Goal: Transaction & Acquisition: Purchase product/service

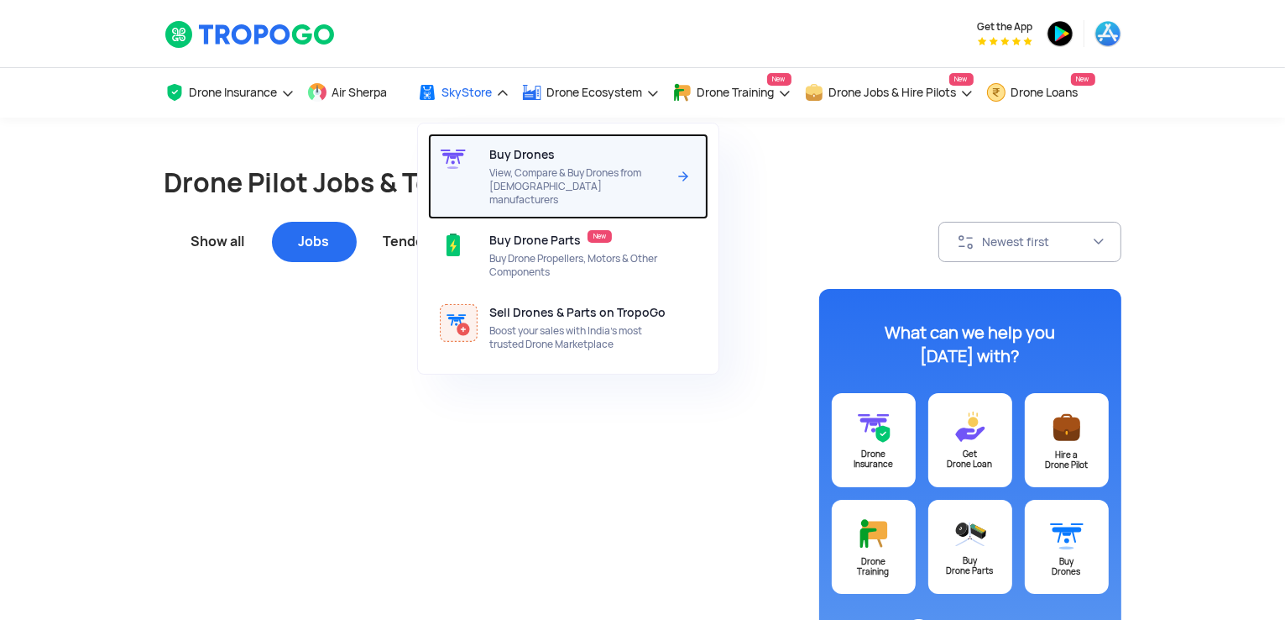
click at [526, 163] on div "Buy Drones View, Compare & Buy Drones from Indian manufacturers" at bounding box center [581, 176] width 184 height 86
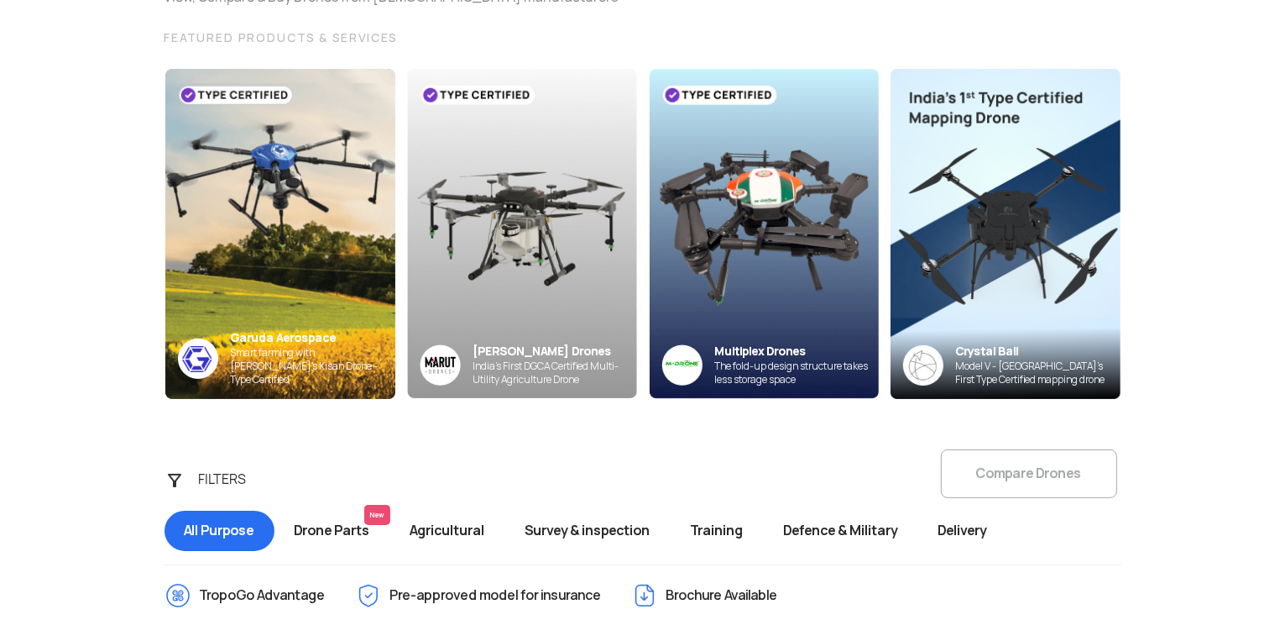
scroll to position [215, 0]
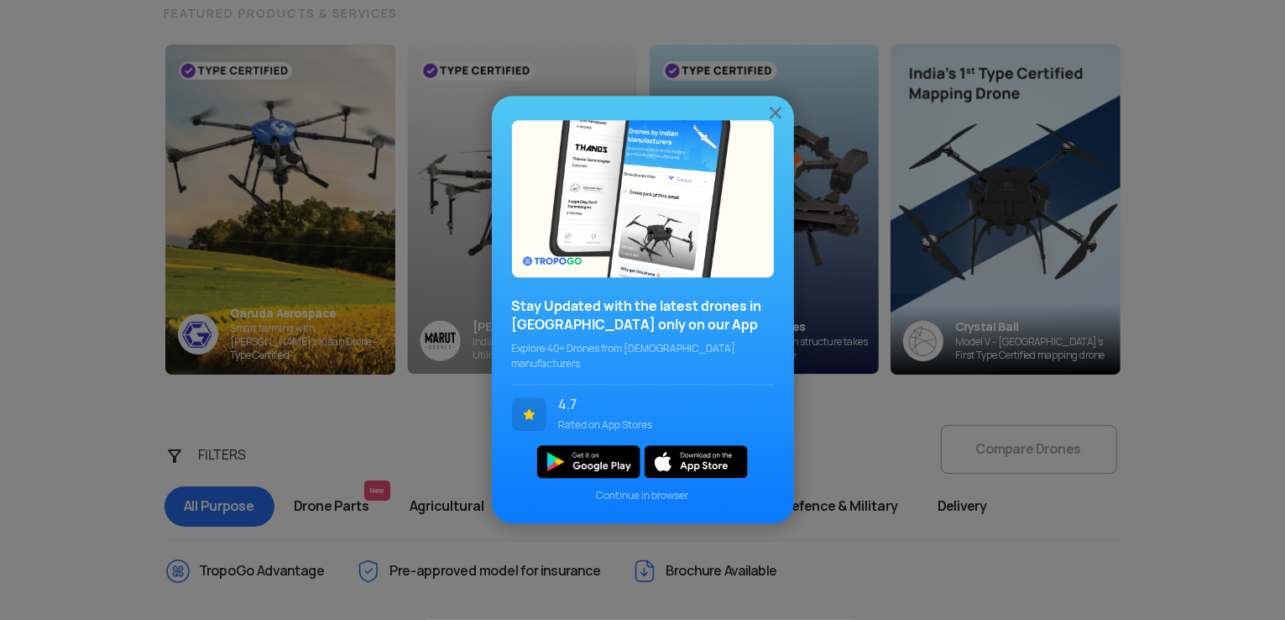
click at [782, 118] on img at bounding box center [776, 112] width 20 height 20
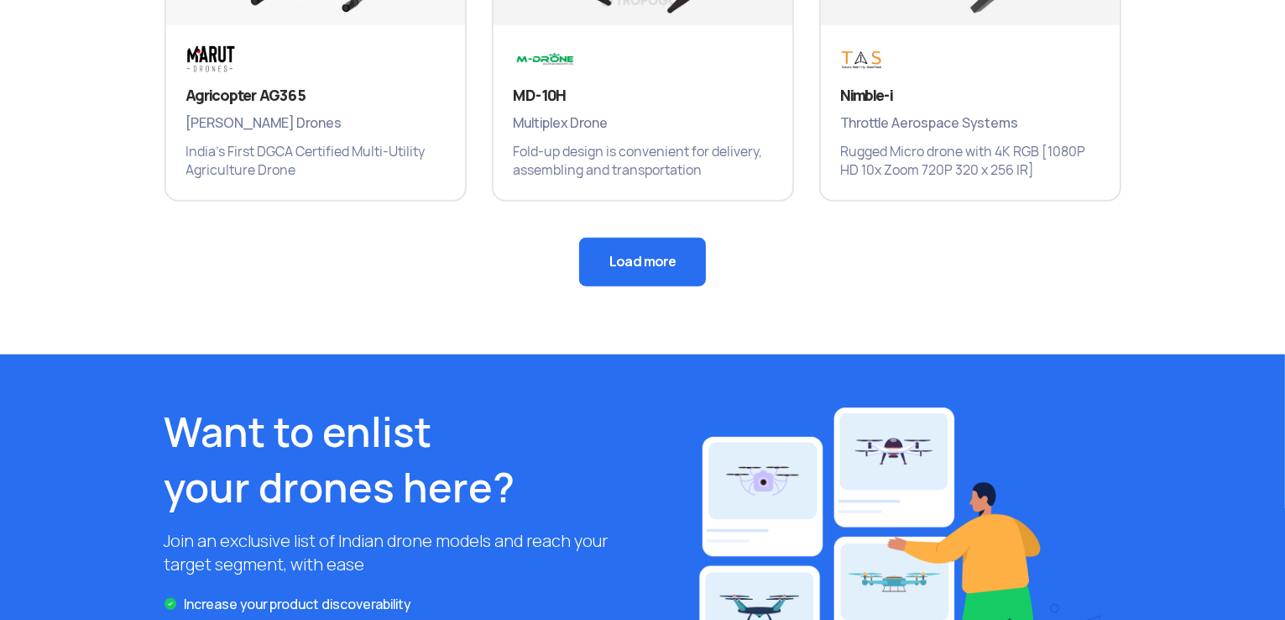
scroll to position [1414, 0]
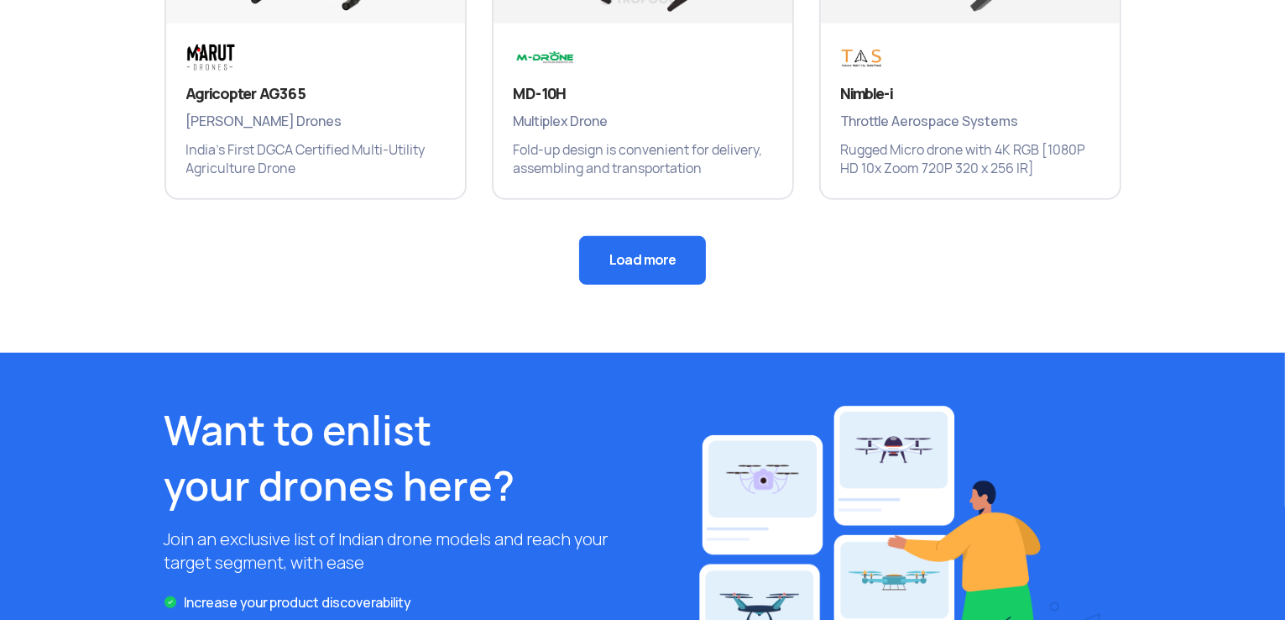
click at [607, 251] on button "Load more" at bounding box center [642, 260] width 127 height 49
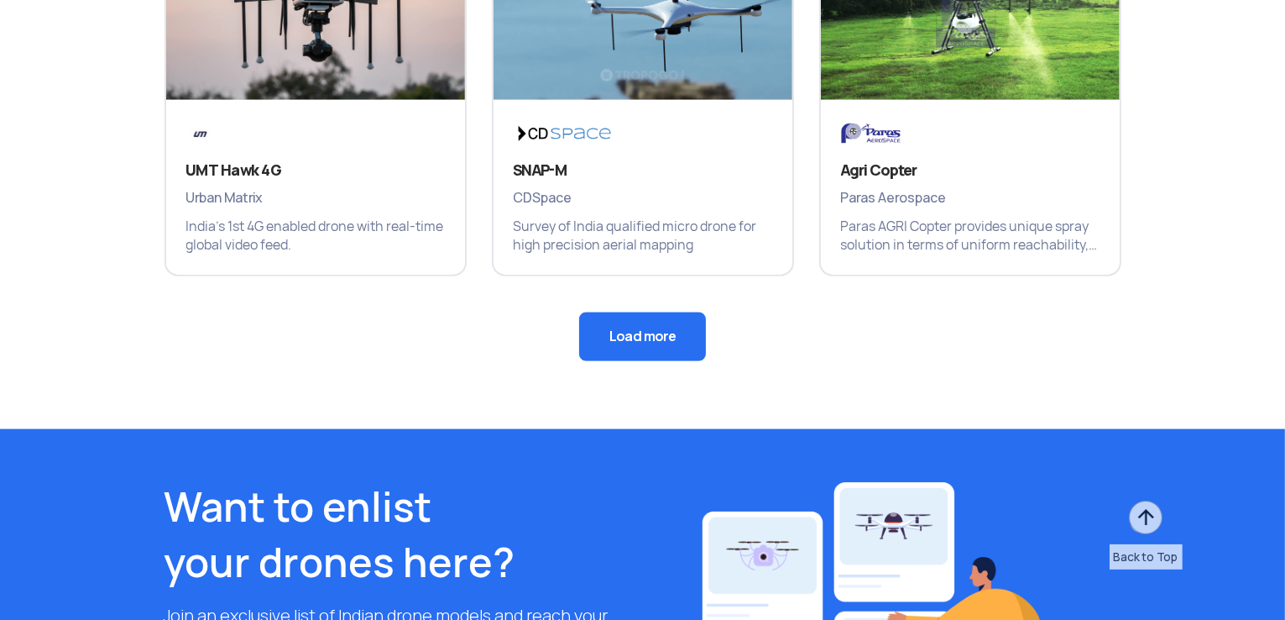
scroll to position [2163, 0]
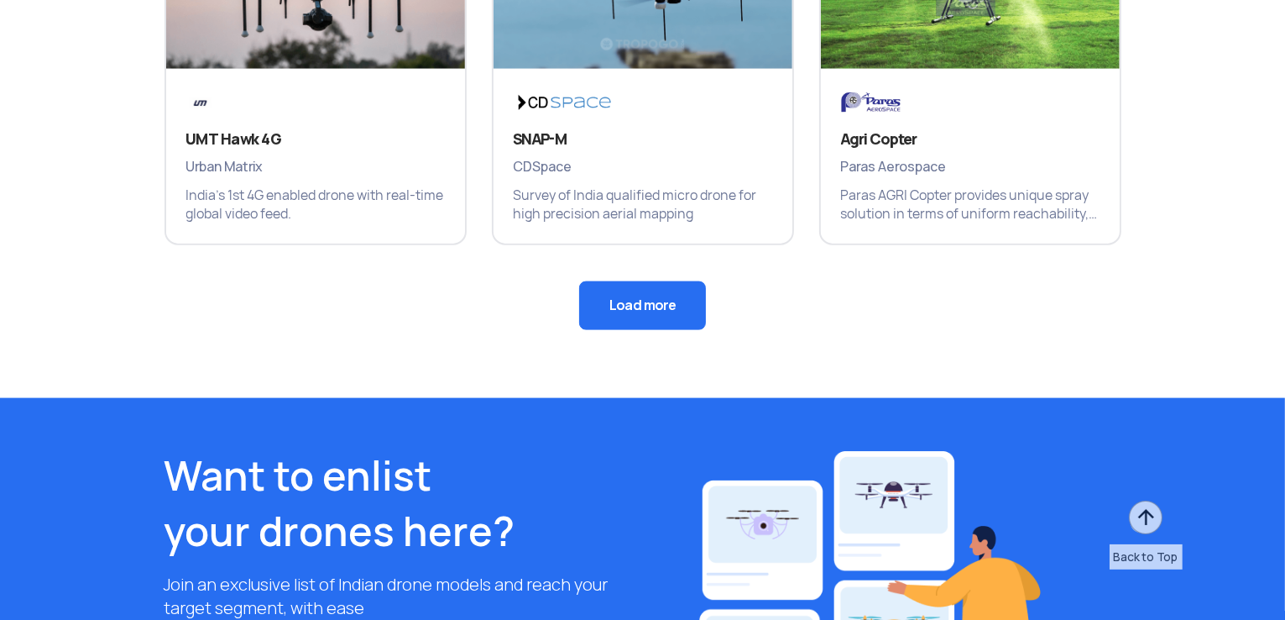
click at [688, 320] on button "Load more" at bounding box center [642, 305] width 127 height 49
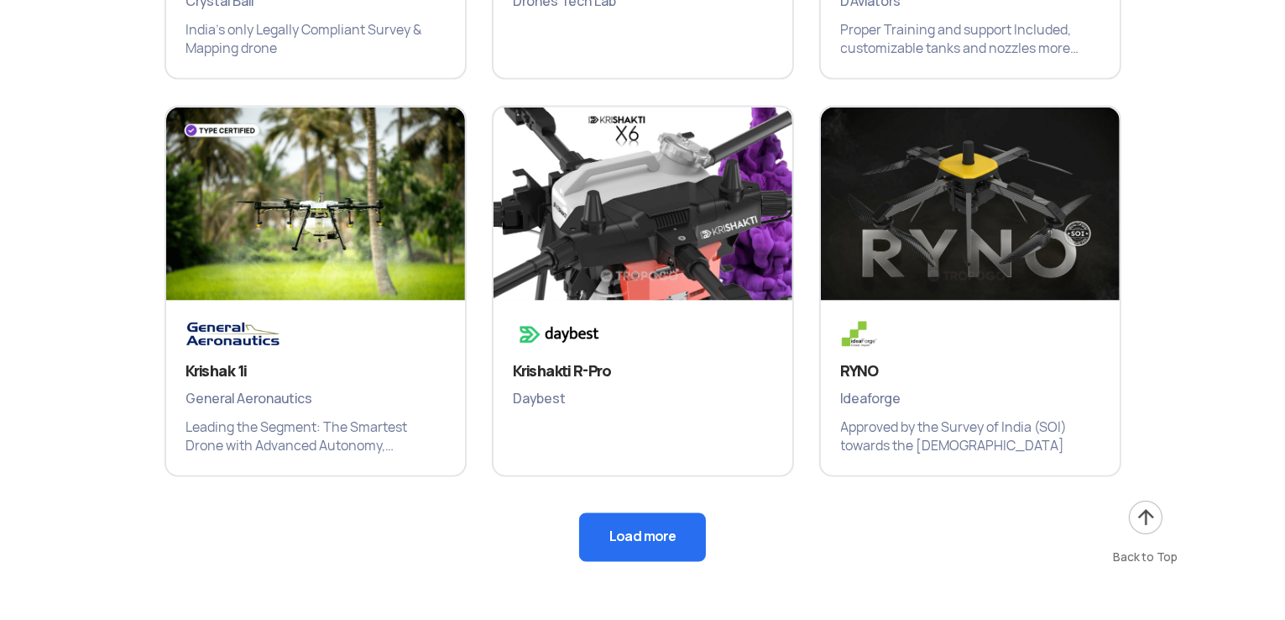
scroll to position [2726, 0]
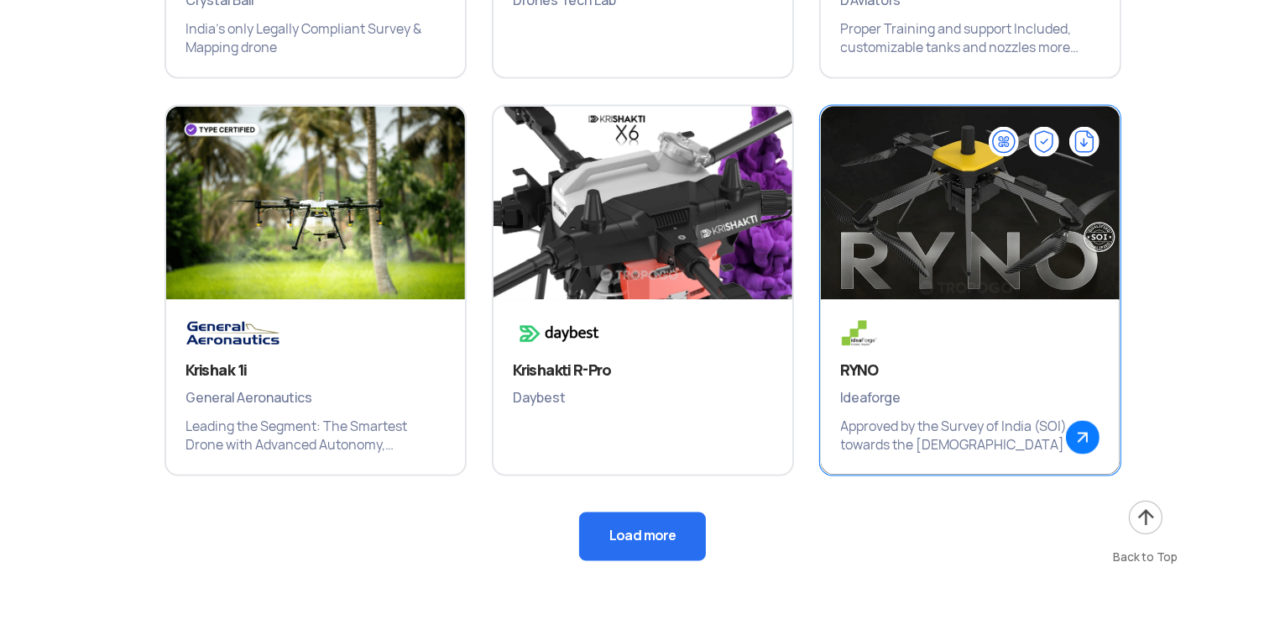
click at [1011, 431] on p "Approved by the Survey of India (SOI) towards the [DEMOGRAPHIC_DATA]" at bounding box center [970, 435] width 259 height 37
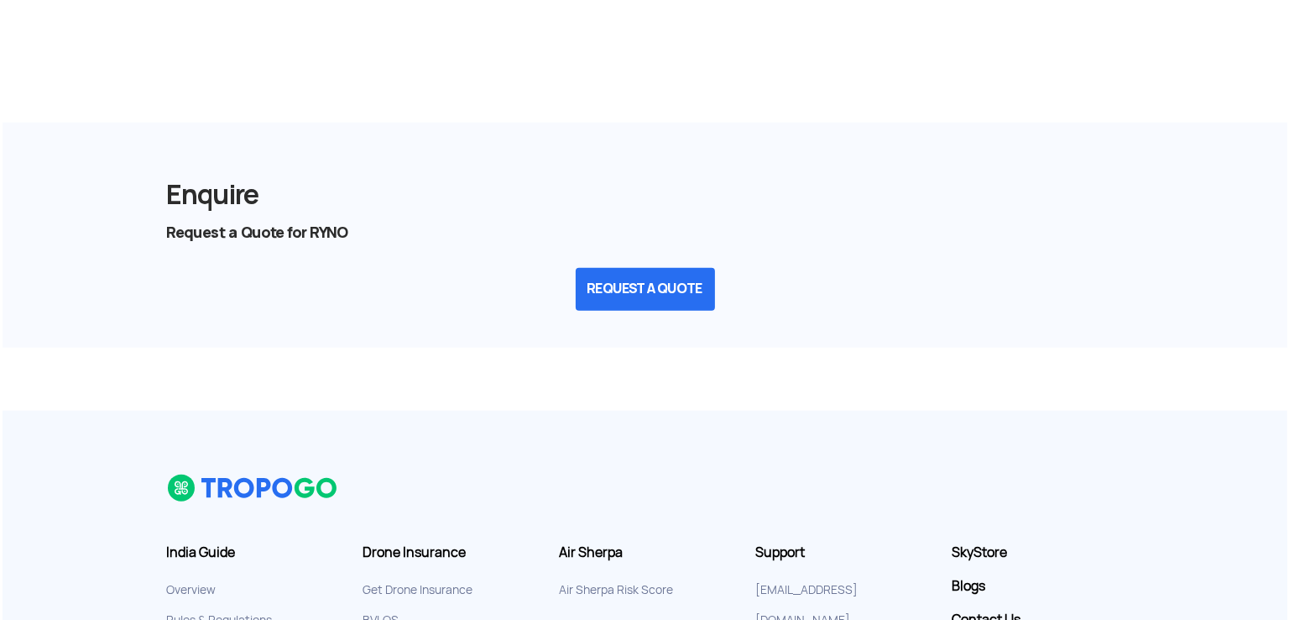
scroll to position [1817, 0]
click at [688, 291] on button "REQUEST A QUOTE" at bounding box center [642, 289] width 139 height 43
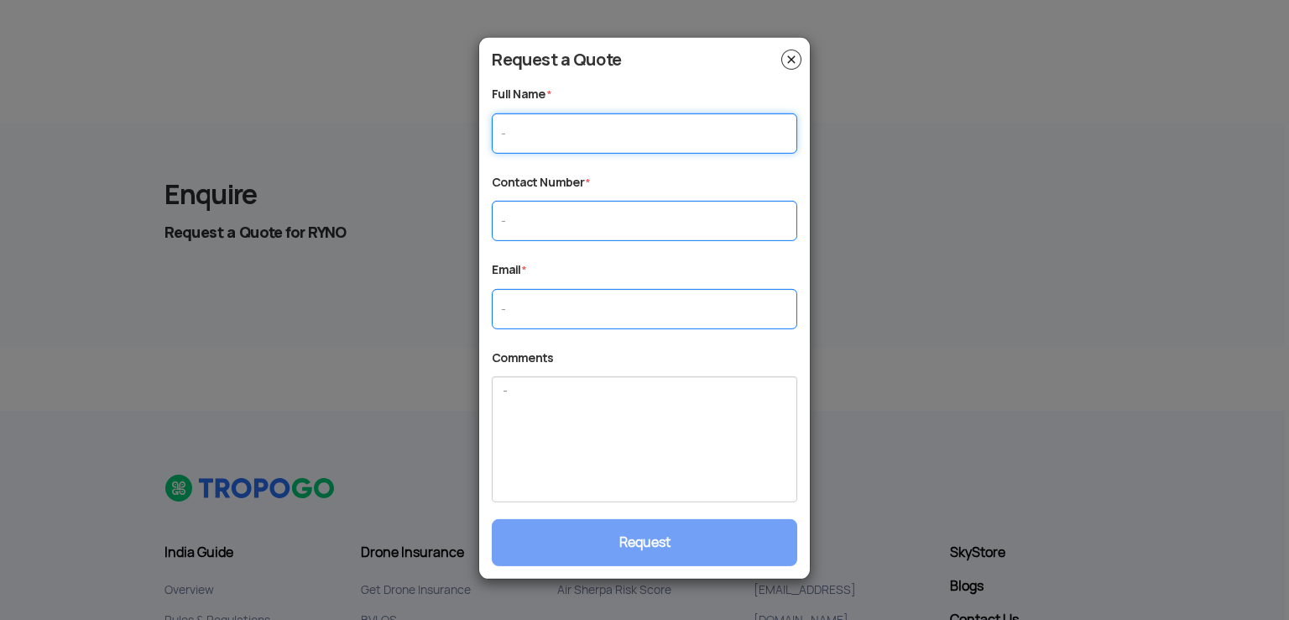
click at [679, 137] on input "text" at bounding box center [645, 132] width 306 height 40
type input "vishal"
click at [666, 209] on input "text" at bounding box center [645, 221] width 306 height 40
type input "7998499899"
click at [656, 304] on input "text" at bounding box center [645, 309] width 306 height 40
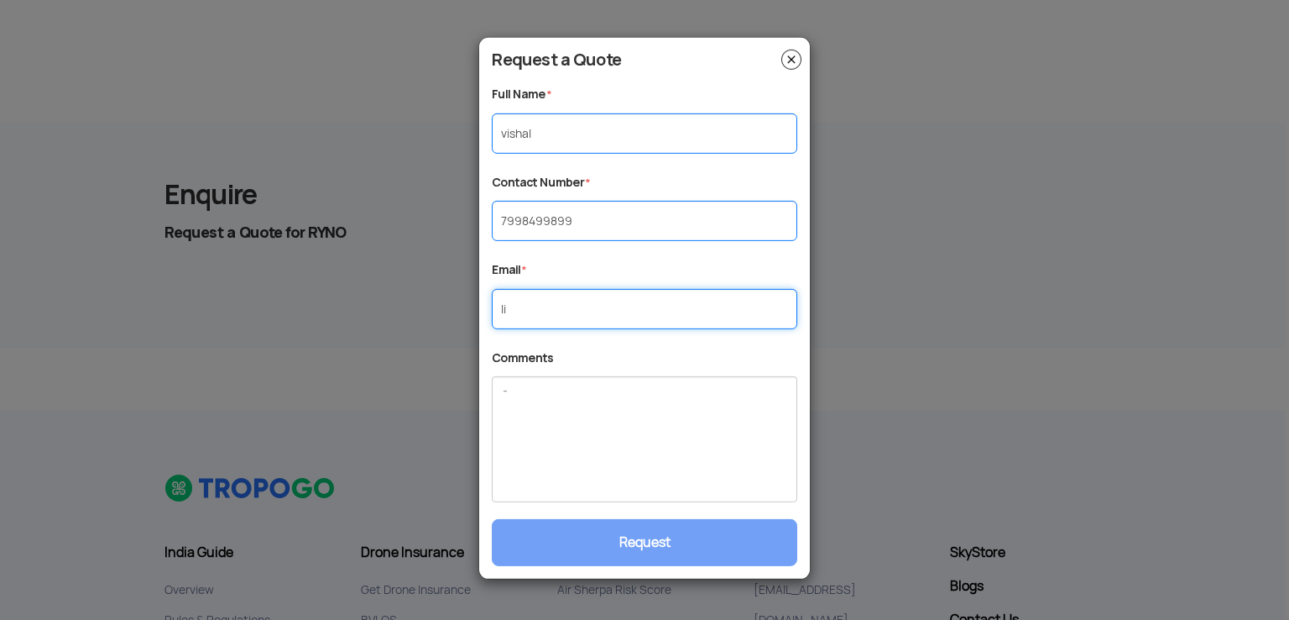
type input "li"
